Goal: Task Accomplishment & Management: Use online tool/utility

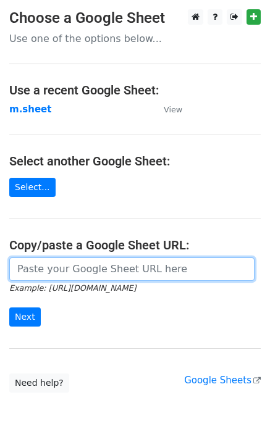
click at [44, 267] on input "url" at bounding box center [131, 268] width 245 height 23
type input "https://docs.google.com/spreadsheets/d/1NSPy5y9XraHPasg8dEzu-ngu0Ro3lXZEEAXZcNX…"
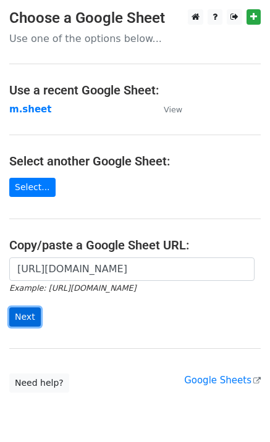
click at [22, 317] on input "Next" at bounding box center [24, 316] width 31 height 19
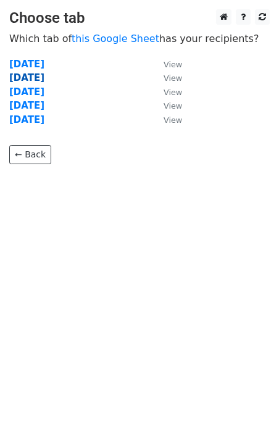
click at [22, 80] on strong "Tuesday" at bounding box center [26, 77] width 35 height 11
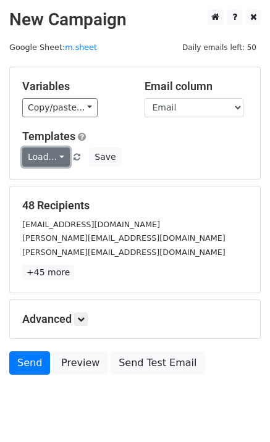
click at [46, 154] on link "Load..." at bounding box center [46, 156] width 48 height 19
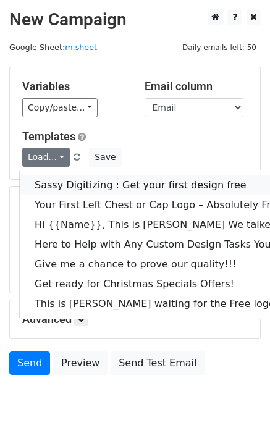
click at [67, 177] on link "Sassy Digitizing : Get your first design free" at bounding box center [173, 185] width 307 height 20
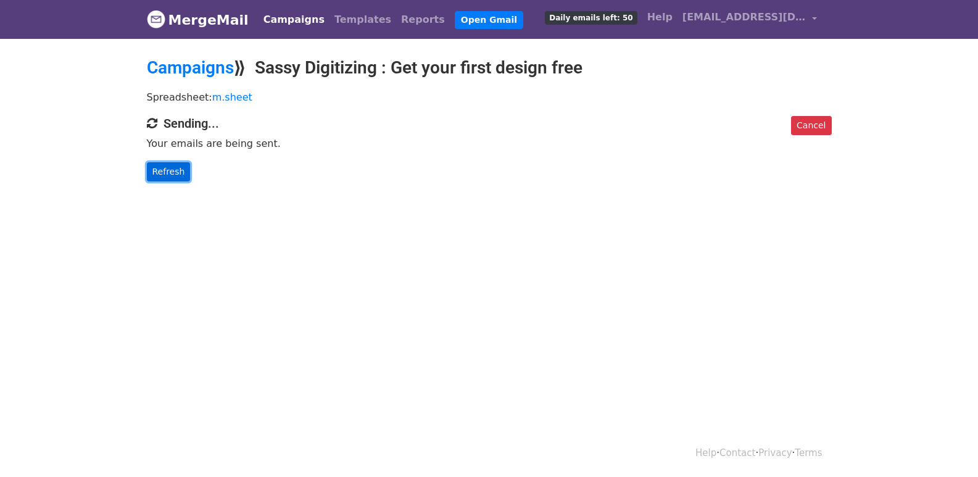
click at [177, 169] on link "Refresh" at bounding box center [169, 171] width 44 height 19
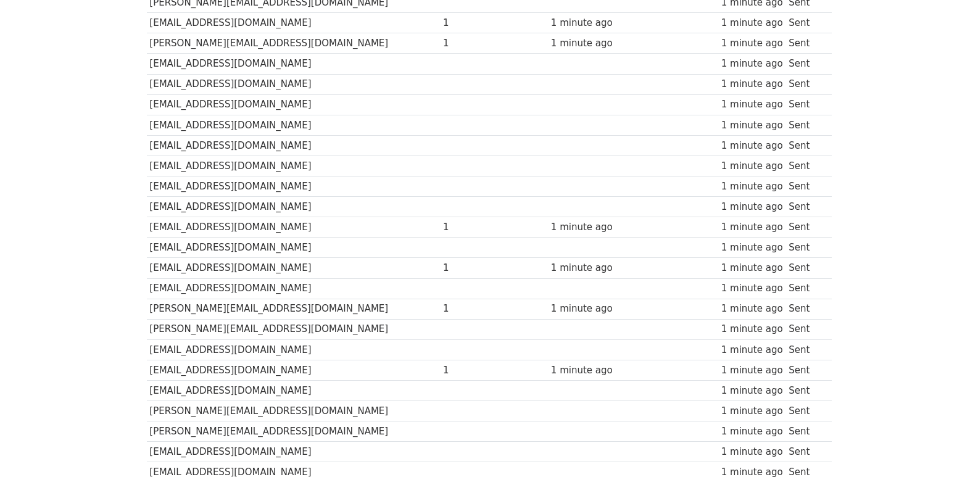
scroll to position [740, 0]
